Goal: Find contact information: Find contact information

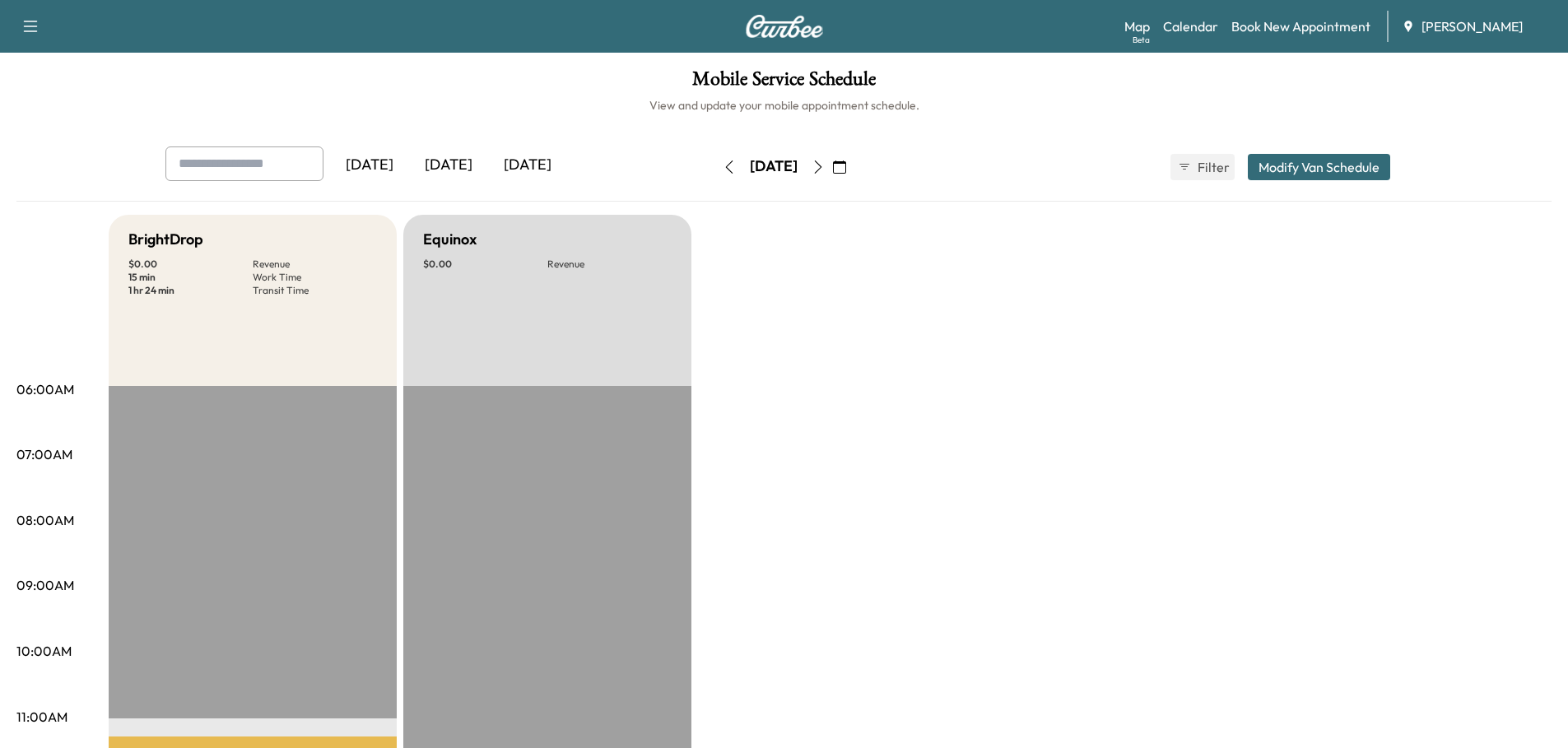
click at [455, 158] on div "[DATE]" at bounding box center [448, 165] width 79 height 38
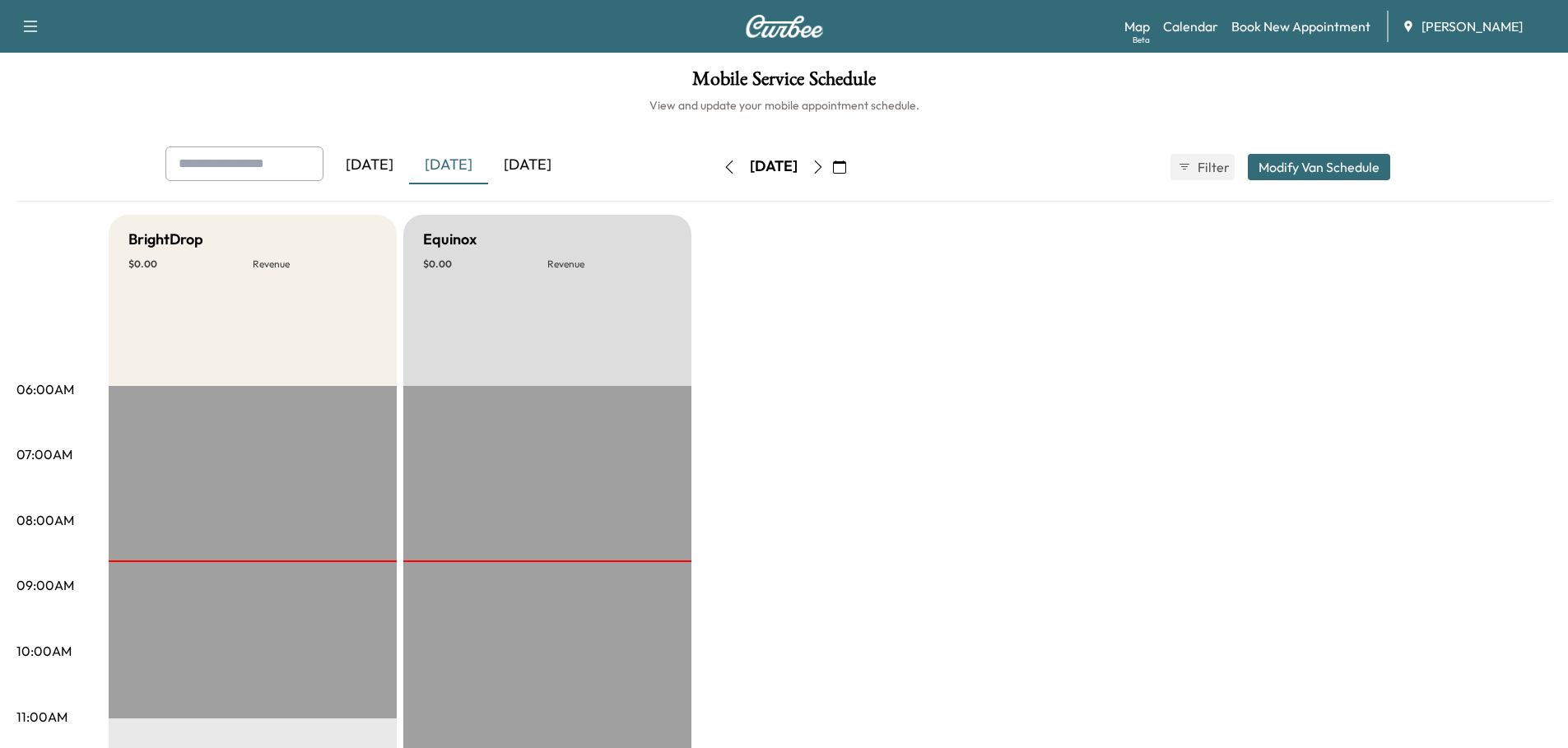
click at [846, 164] on icon "button" at bounding box center [839, 167] width 13 height 13
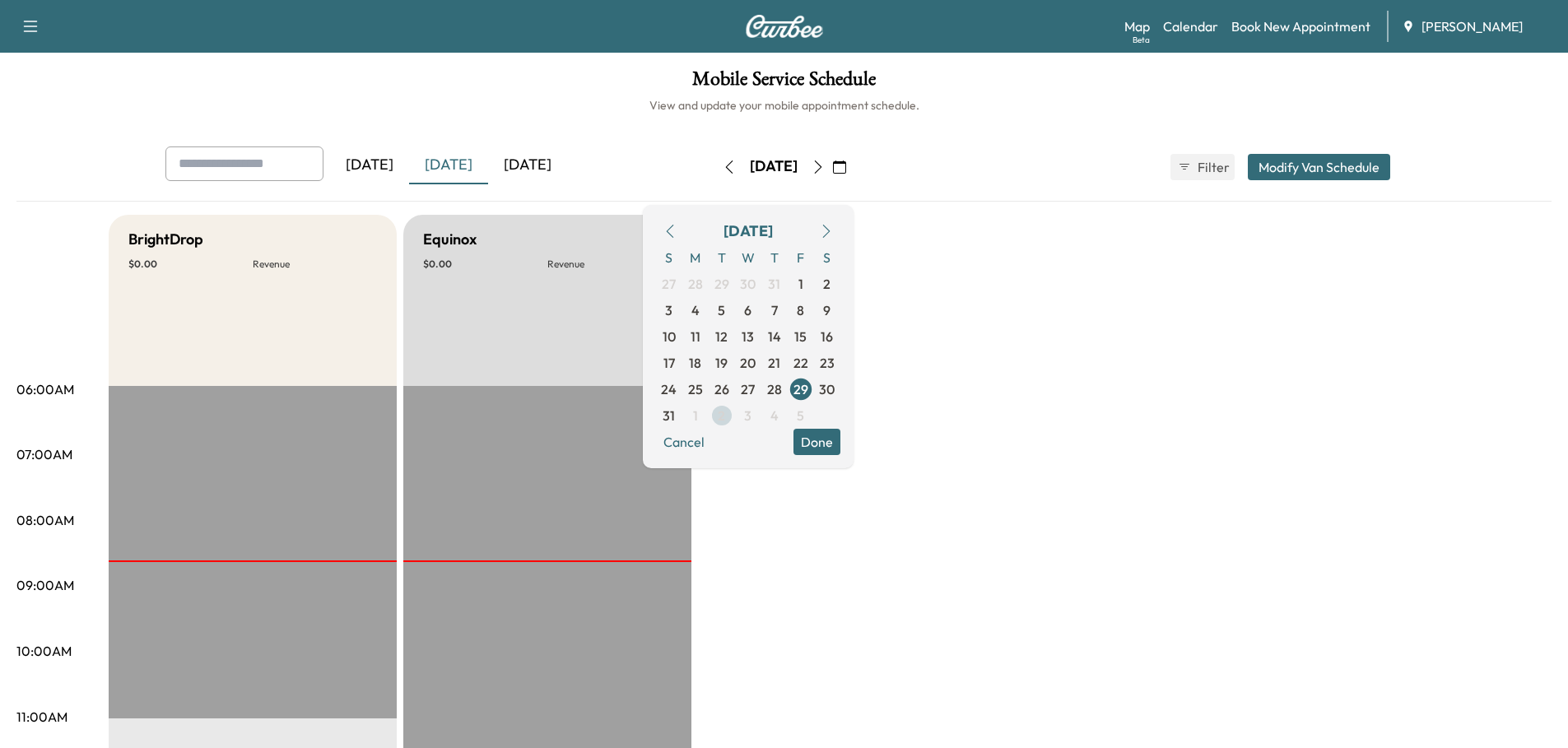
click at [725, 417] on span "2" at bounding box center [721, 416] width 8 height 20
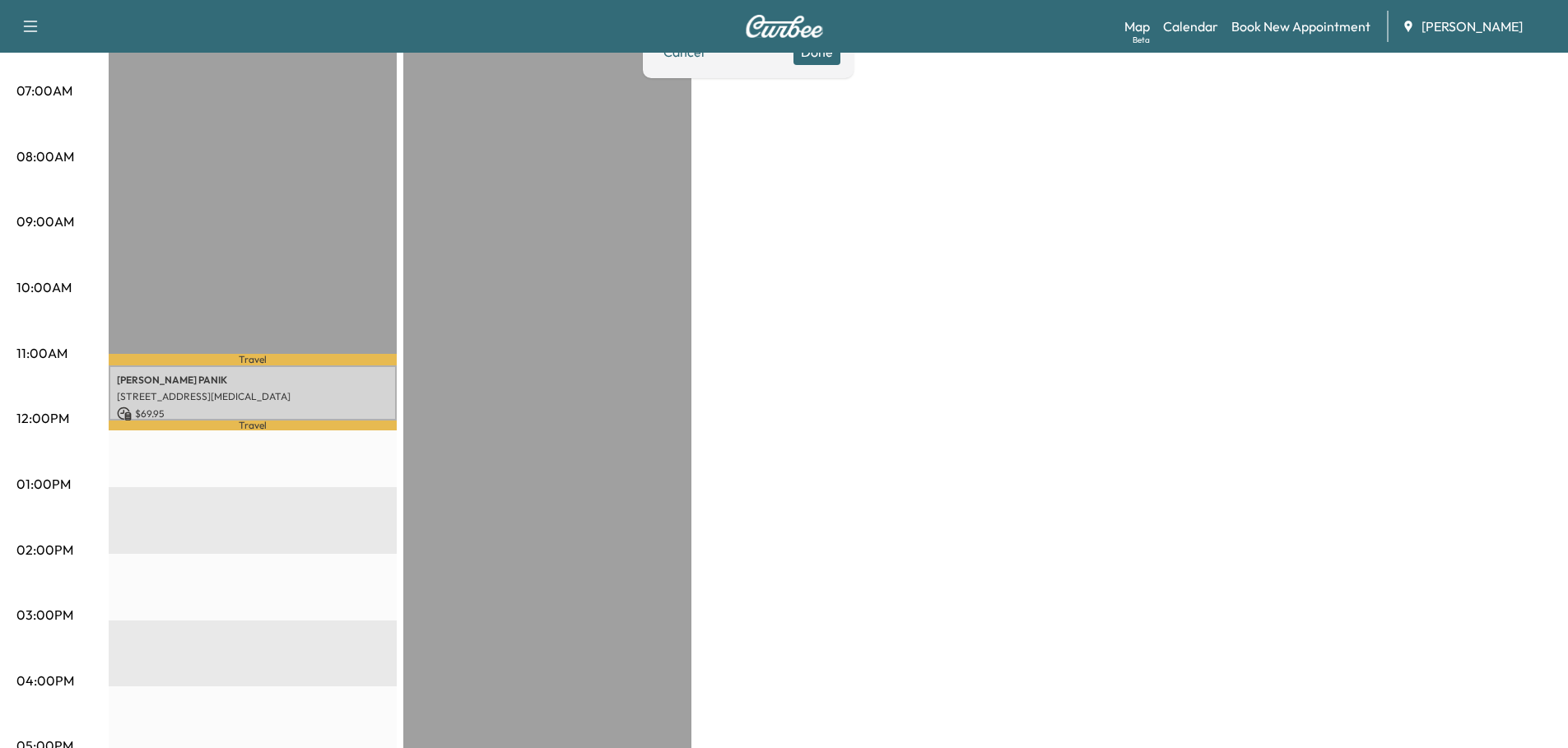
scroll to position [412, 0]
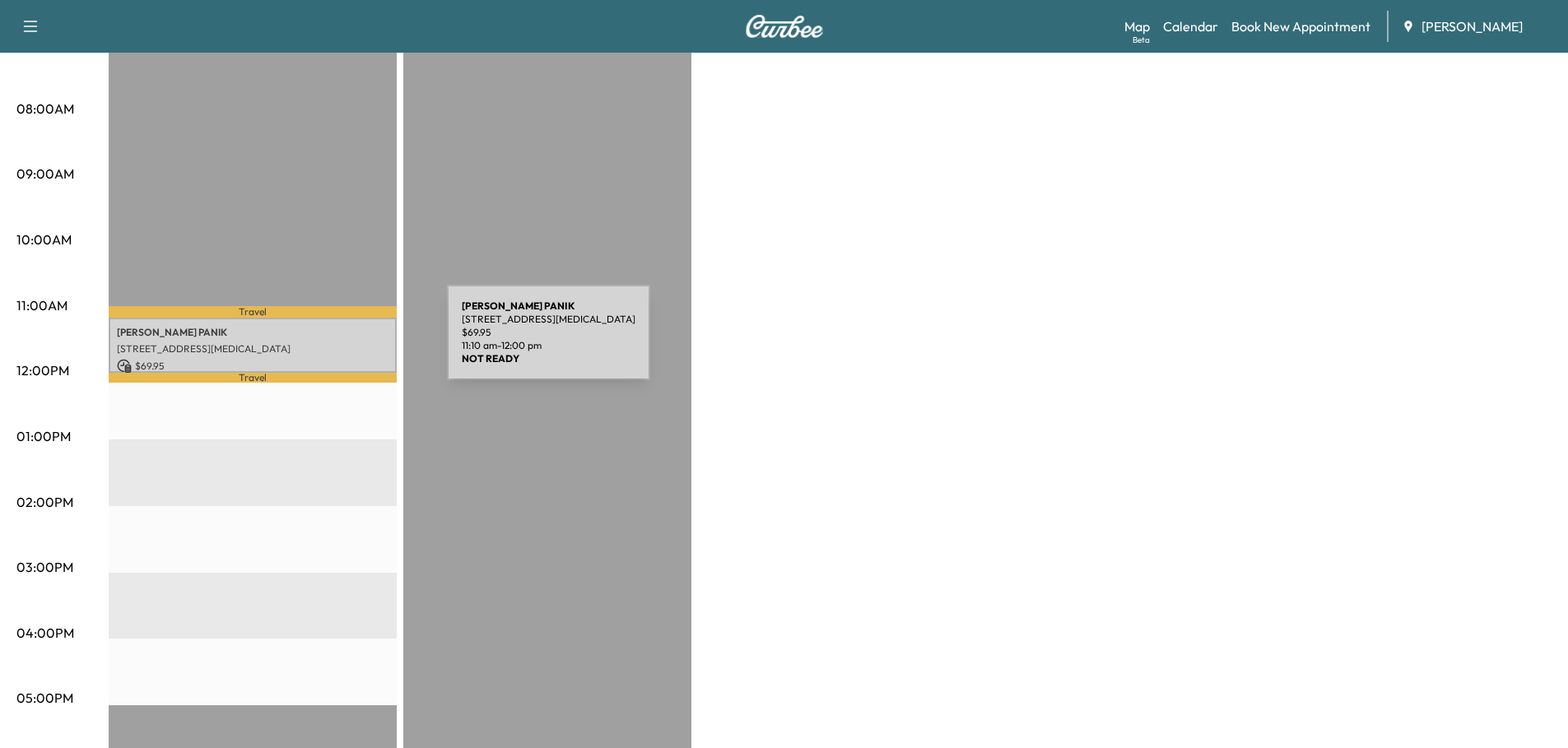
click at [324, 342] on p "[STREET_ADDRESS][MEDICAL_DATA]" at bounding box center [252, 349] width 271 height 13
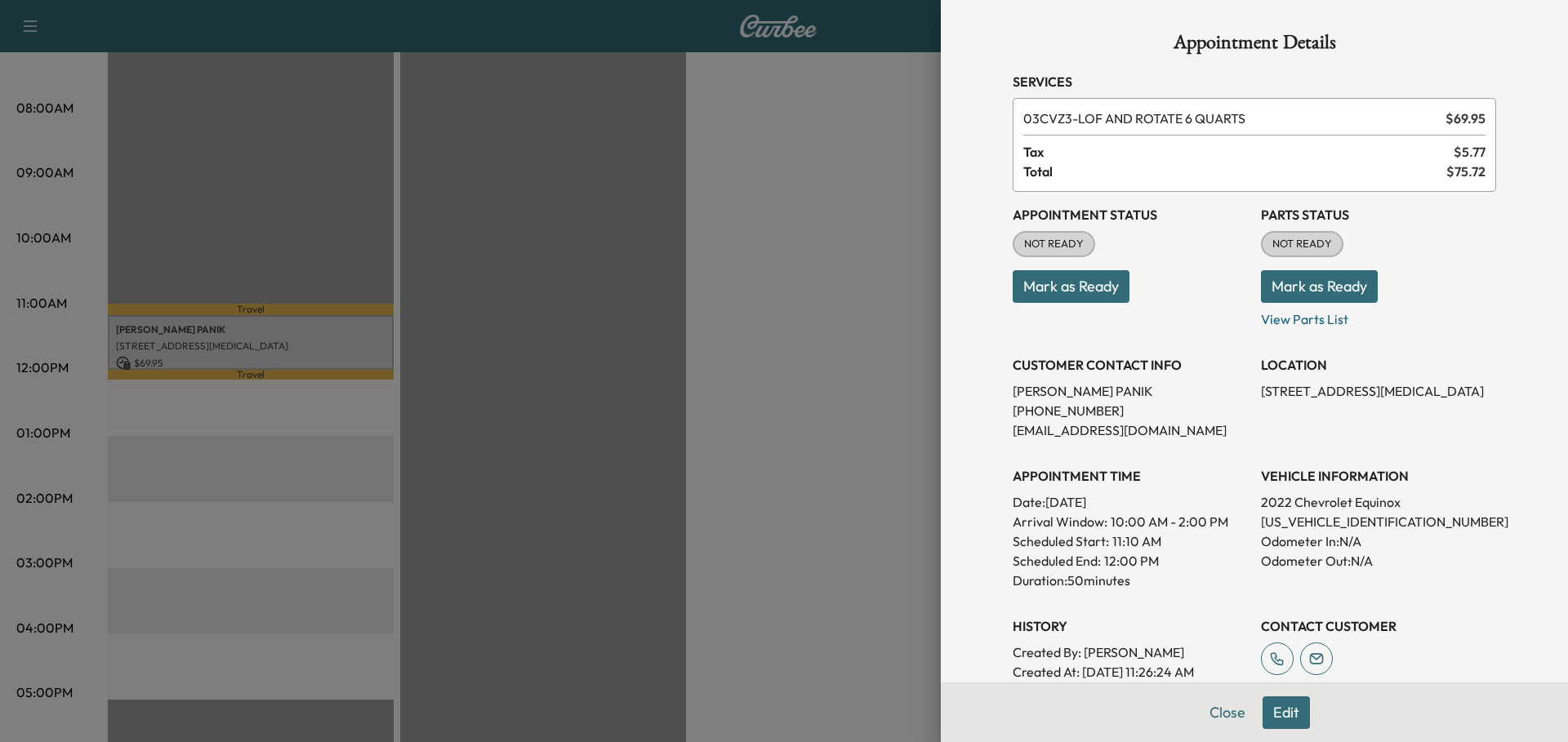
click at [519, 333] on div at bounding box center [784, 371] width 1568 height 742
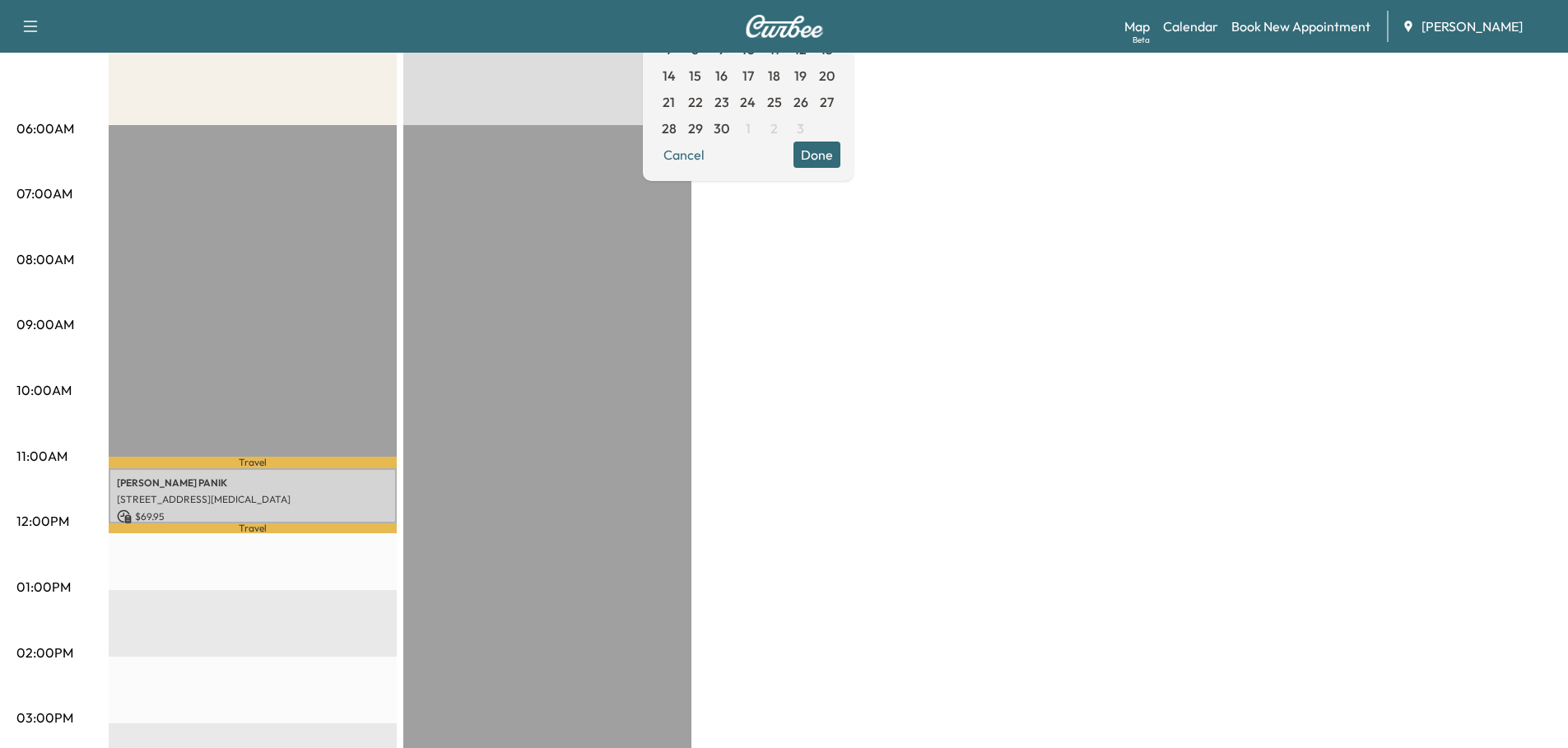
scroll to position [0, 0]
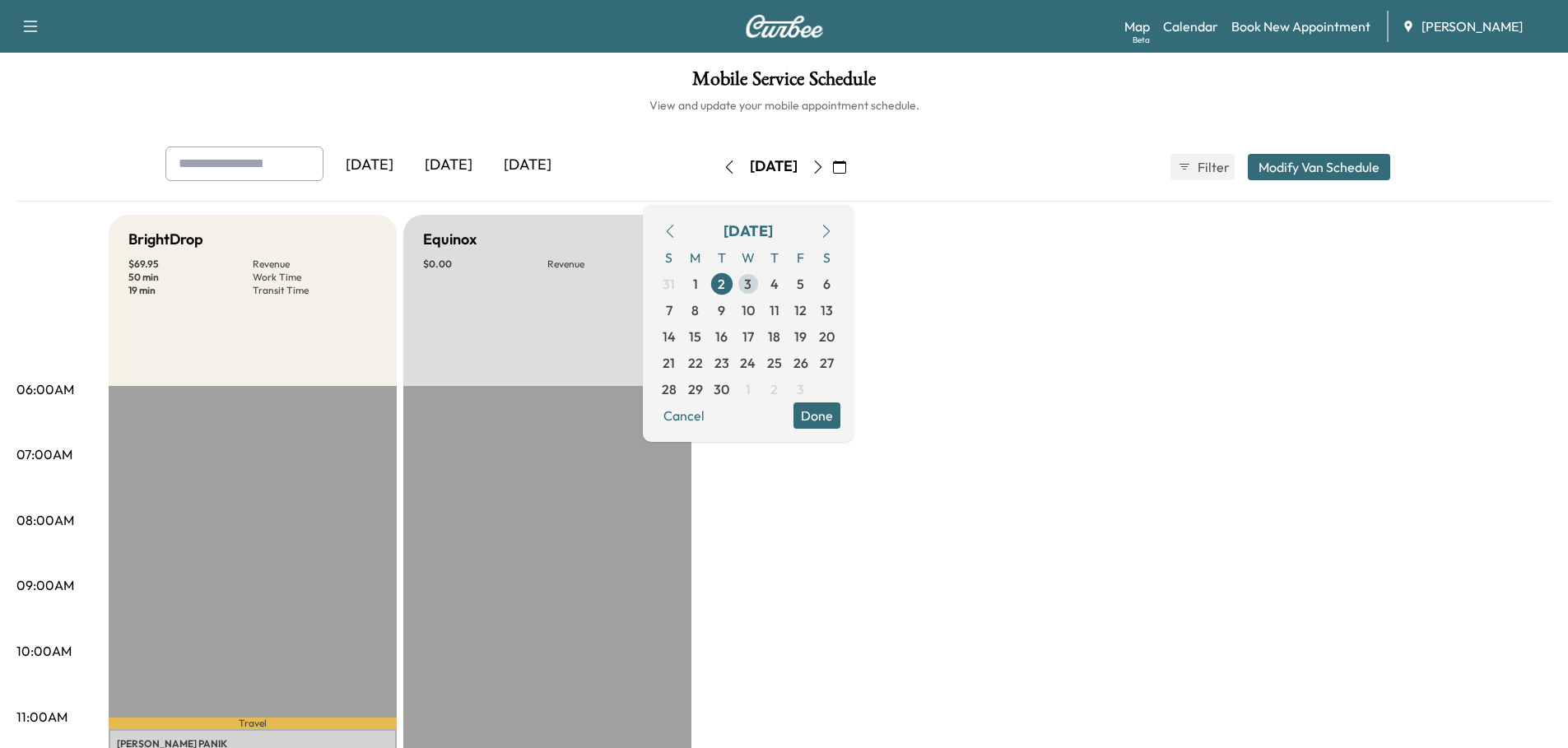
click at [751, 283] on span "3" at bounding box center [748, 284] width 8 height 20
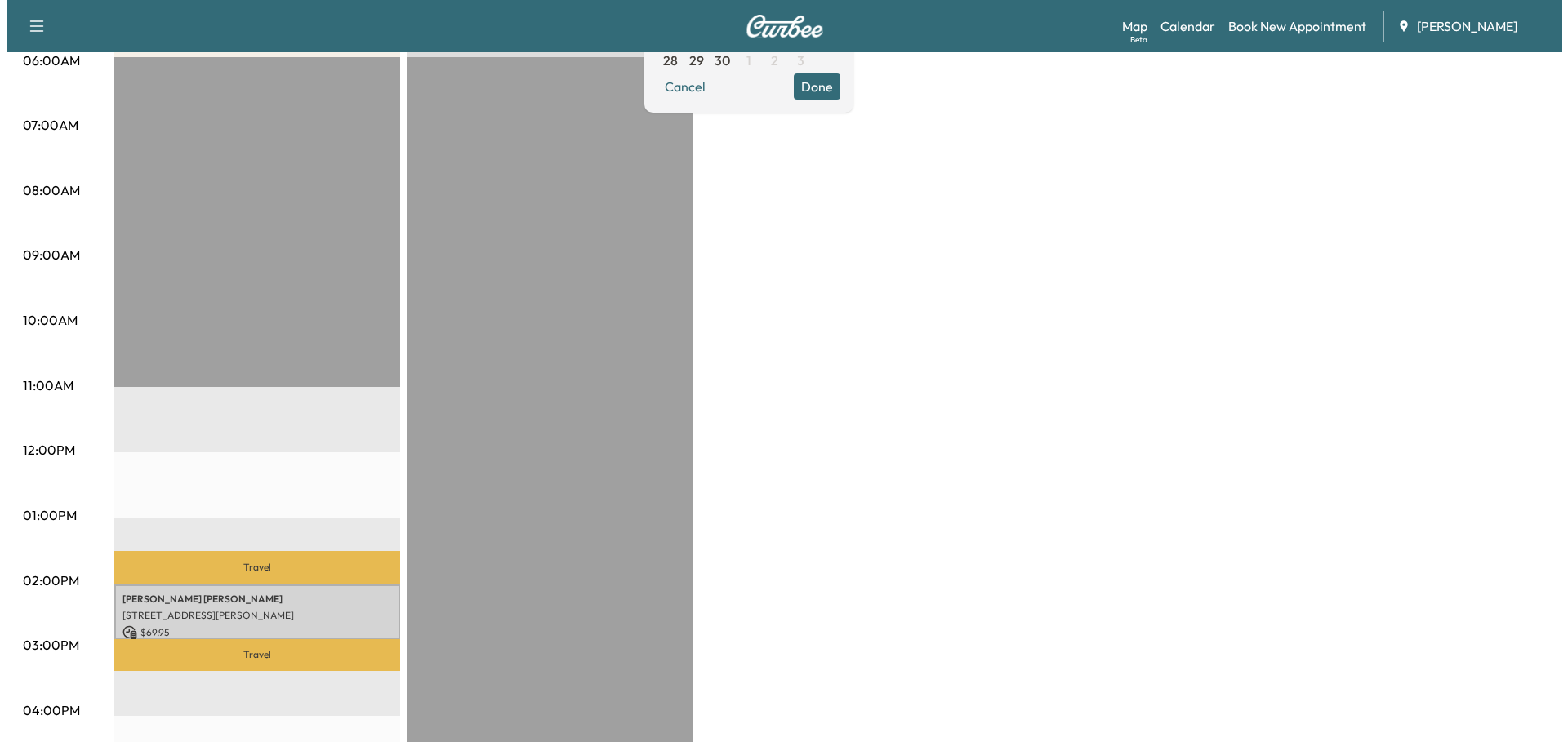
scroll to position [490, 0]
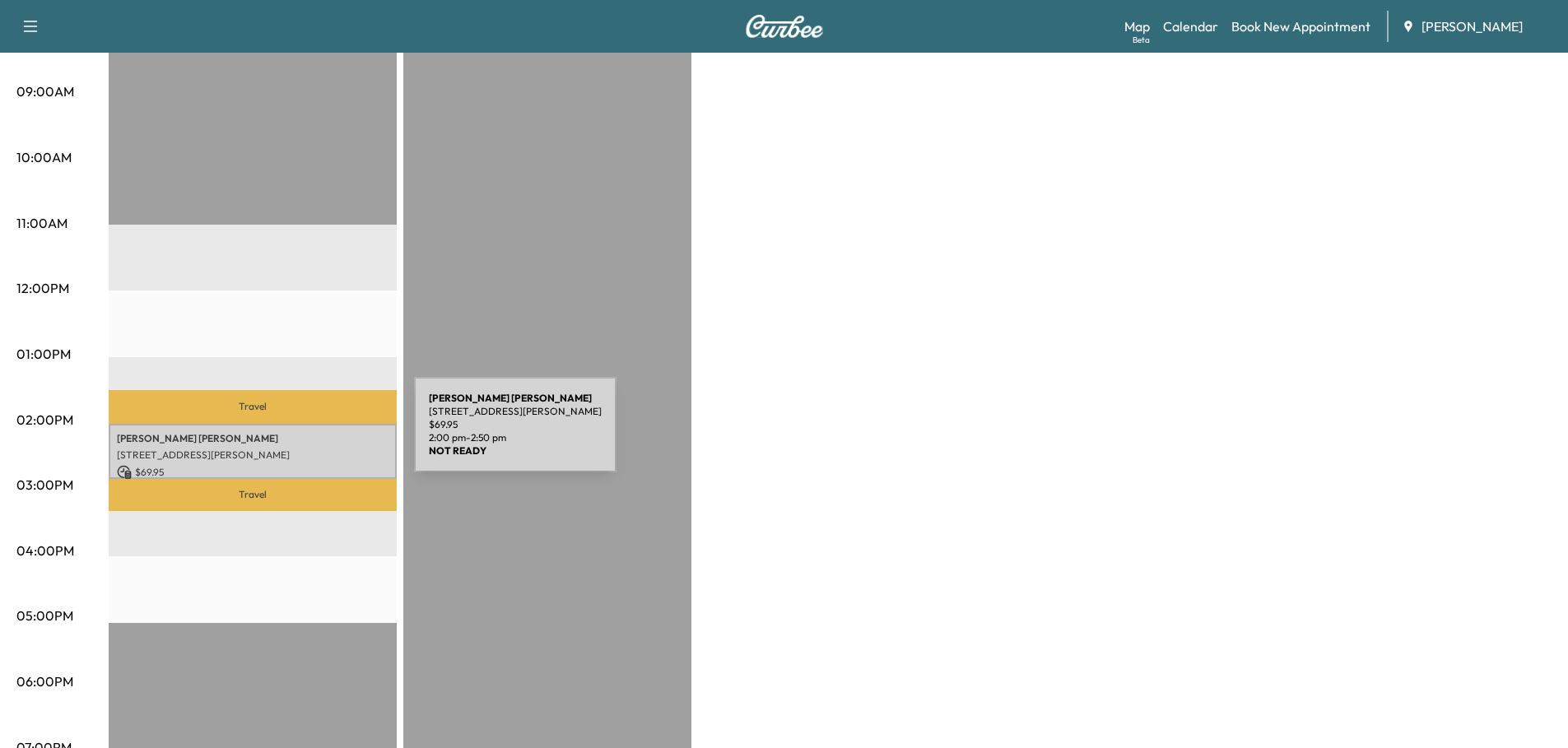
click at [290, 435] on p "[PERSON_NAME]" at bounding box center [252, 439] width 271 height 13
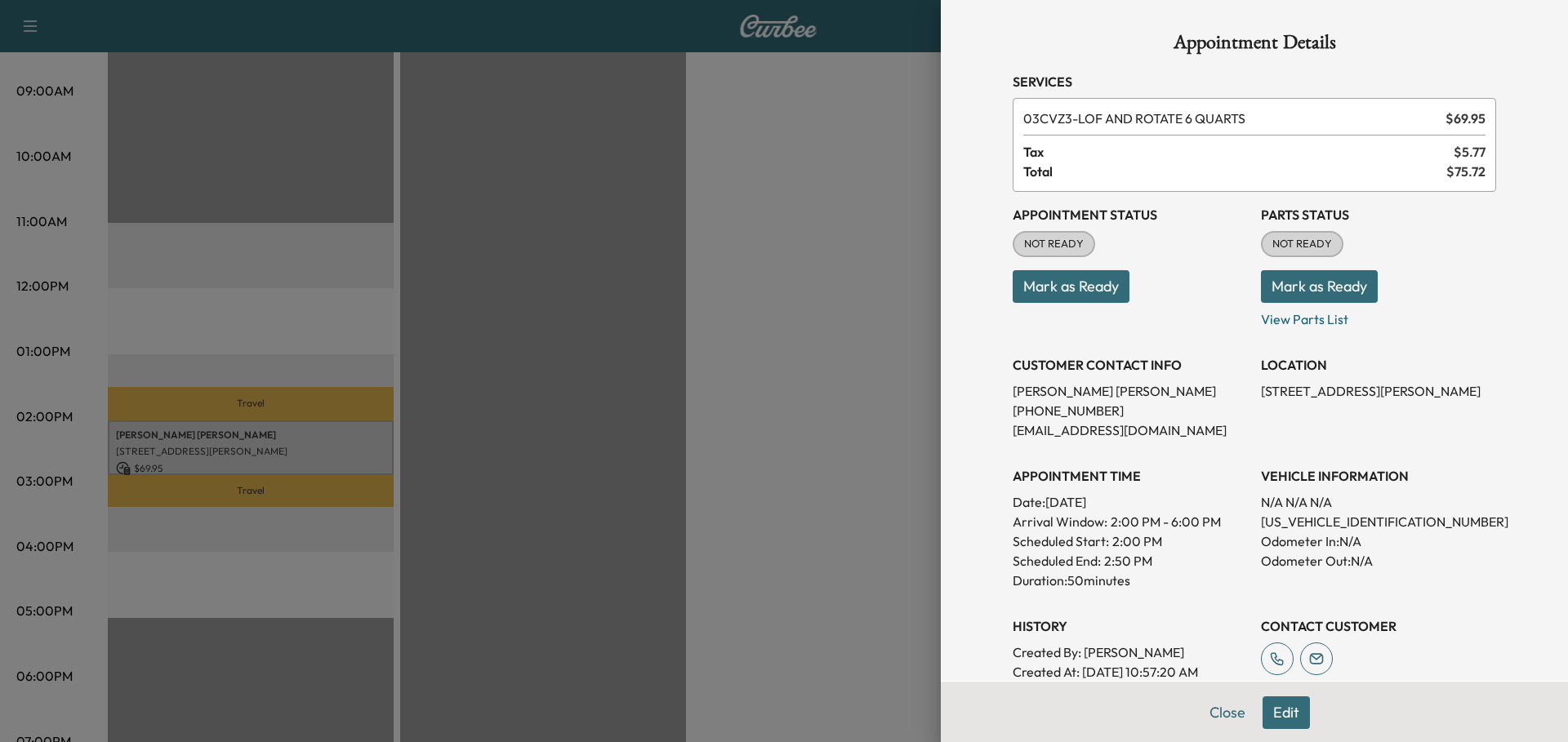
click at [743, 340] on div at bounding box center [784, 371] width 1568 height 742
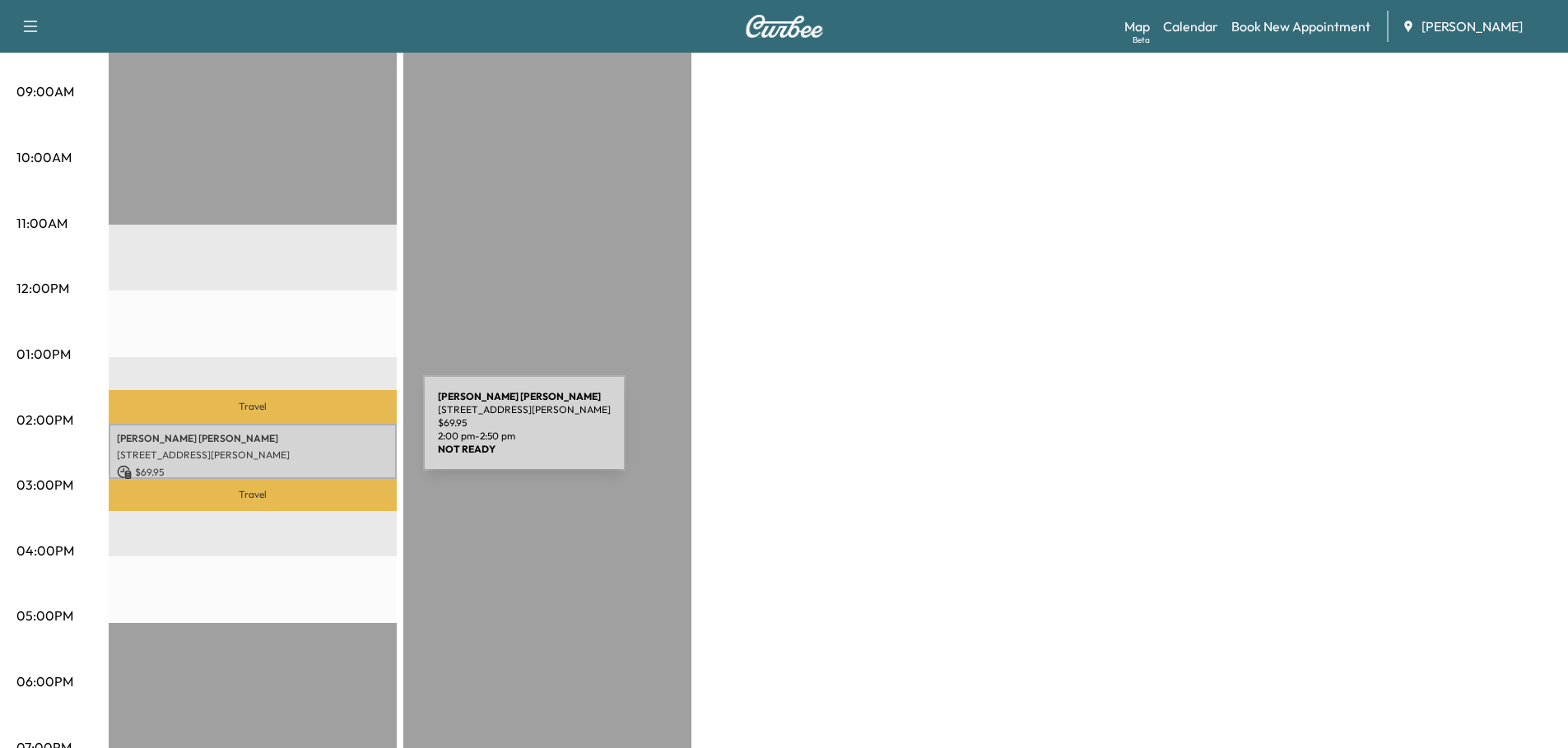
click at [300, 433] on p "[PERSON_NAME]" at bounding box center [252, 439] width 271 height 13
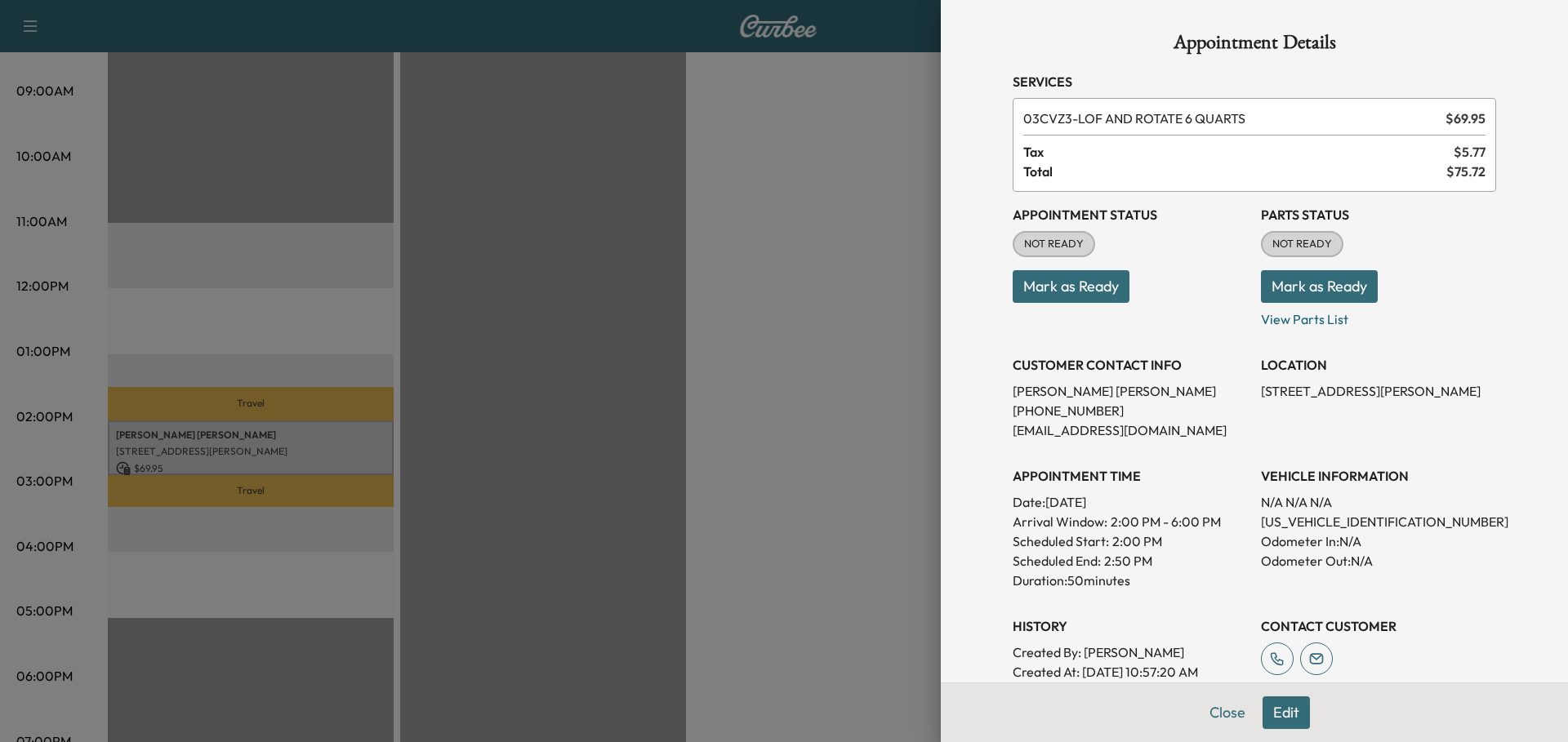
click at [1050, 406] on p "[PHONE_NUMBER]" at bounding box center [1130, 411] width 235 height 20
drag, startPoint x: 1082, startPoint y: 408, endPoint x: 1000, endPoint y: 417, distance: 82.5
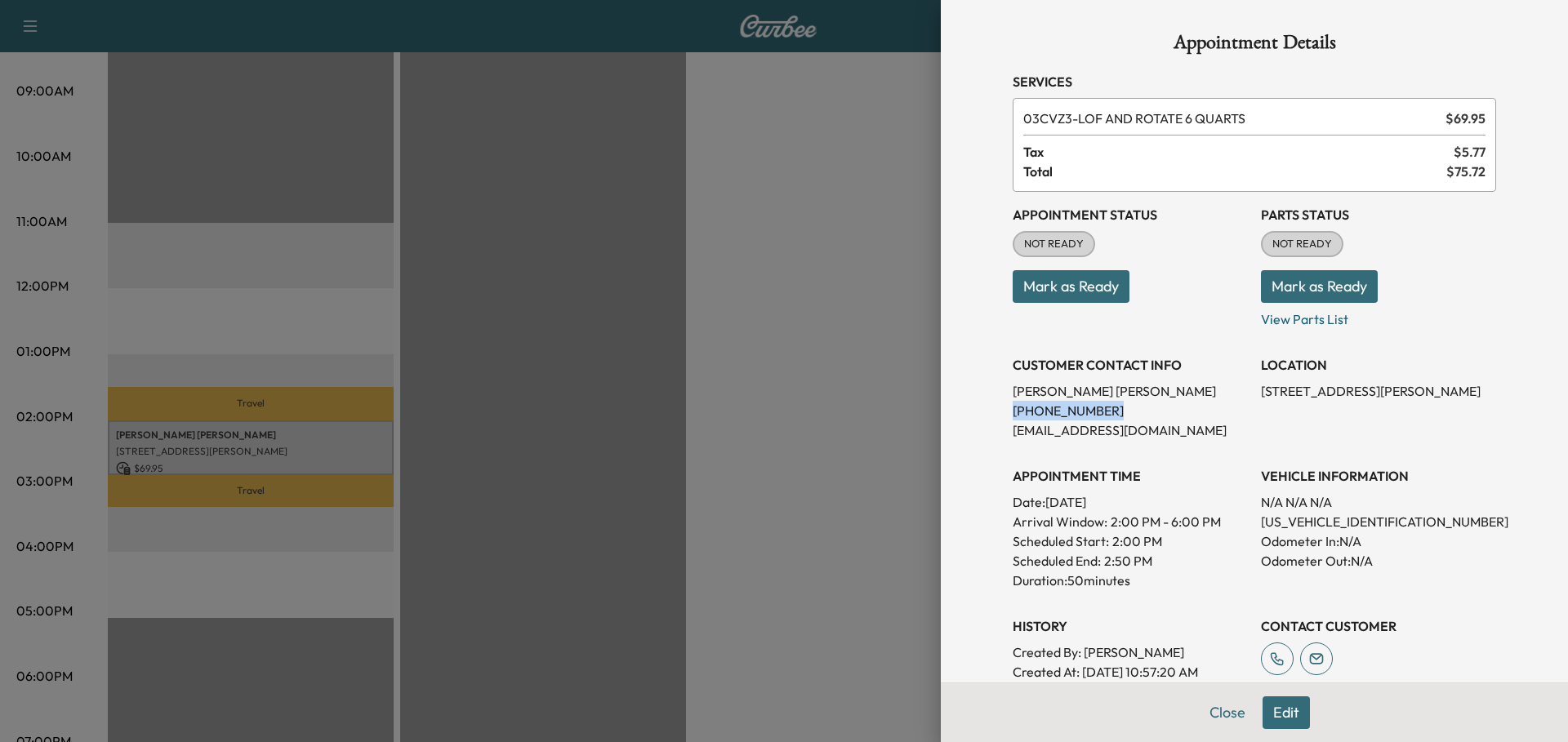
click at [1012, 417] on p "[PHONE_NUMBER]" at bounding box center [1130, 411] width 235 height 20
copy p "[PHONE_NUMBER]"
